Goal: Navigation & Orientation: Find specific page/section

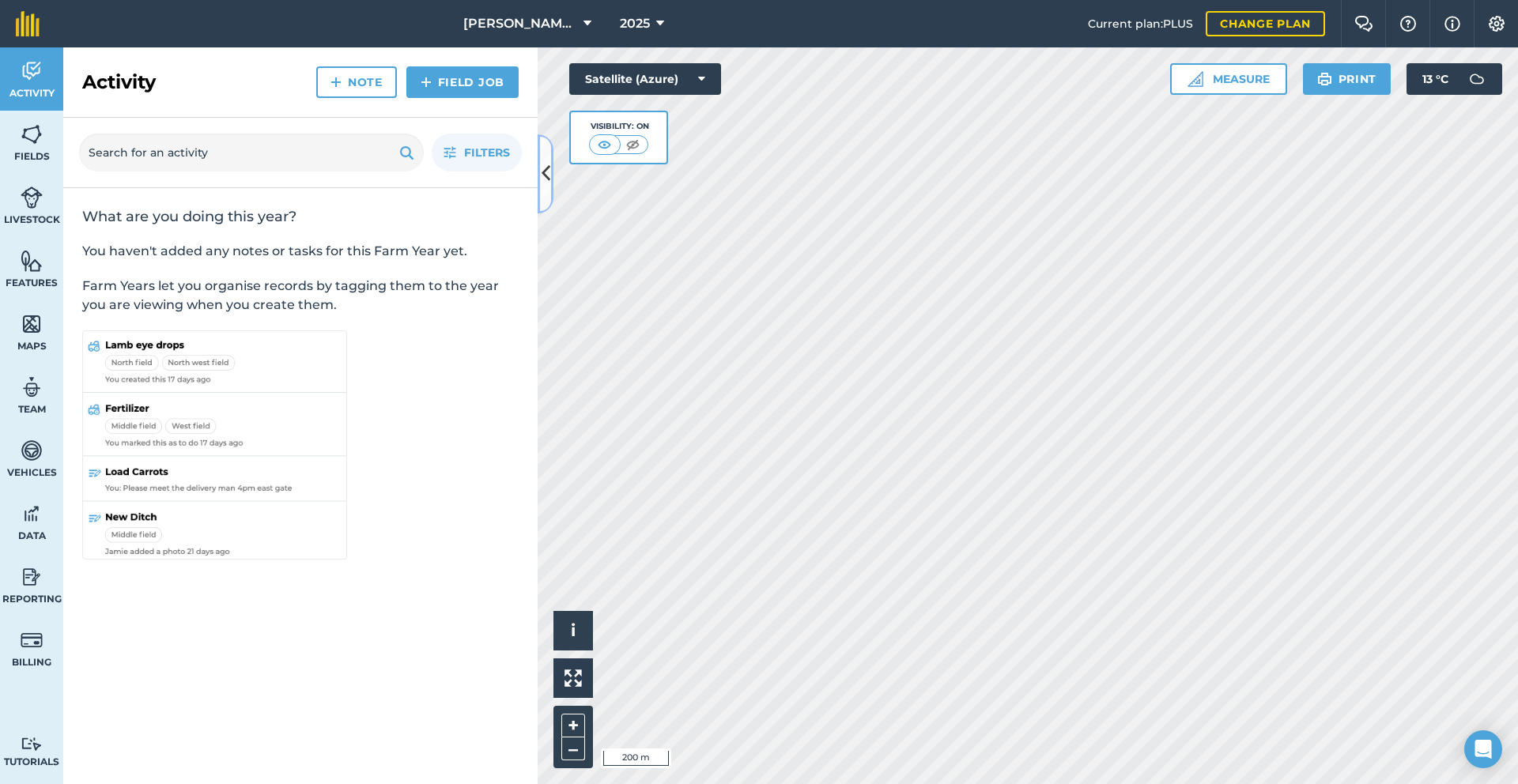
click at [542, 180] on icon at bounding box center [546, 174] width 9 height 28
